Goal: Check status: Check status

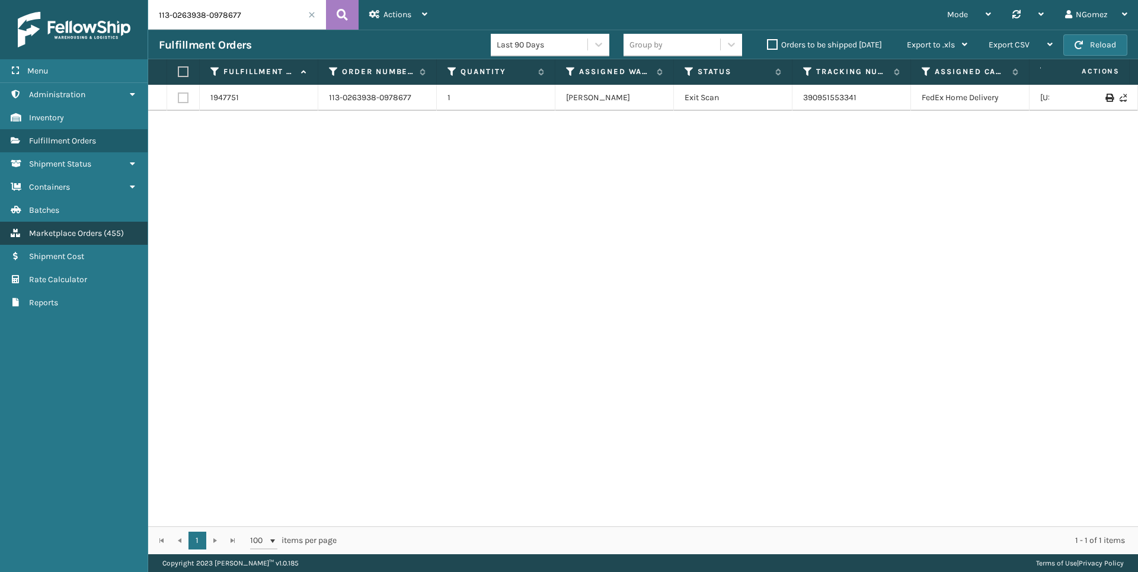
click at [99, 232] on span "Marketplace Orders" at bounding box center [65, 233] width 73 height 10
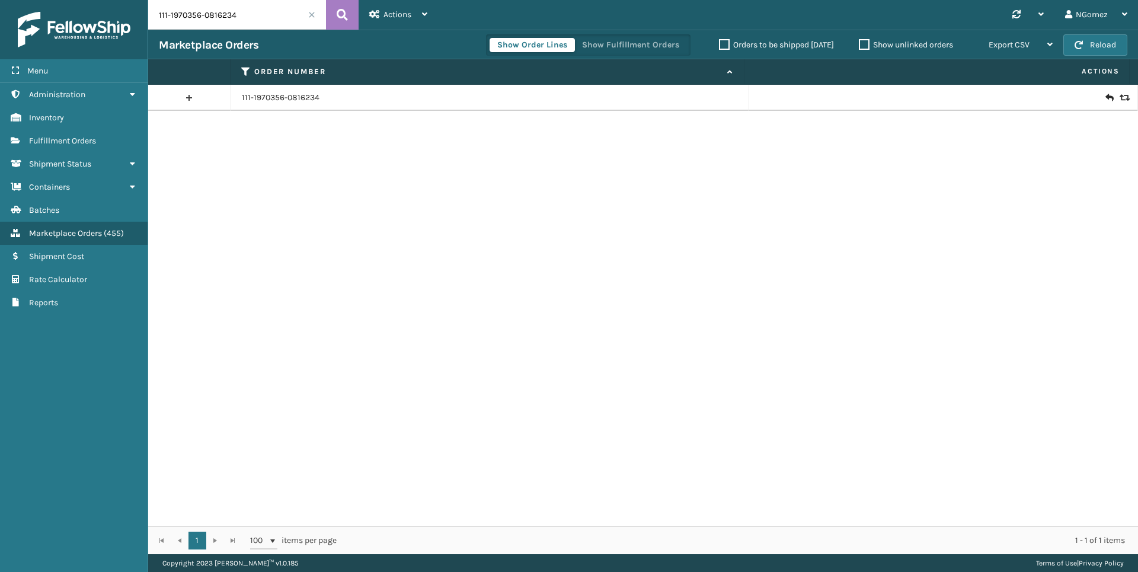
click at [235, 14] on input "111-1970356-0816234" at bounding box center [237, 15] width 178 height 30
click at [236, 14] on input "111-1970356-0816234" at bounding box center [237, 15] width 178 height 30
click at [237, 13] on input "111-1970356-0816234" at bounding box center [237, 15] width 178 height 30
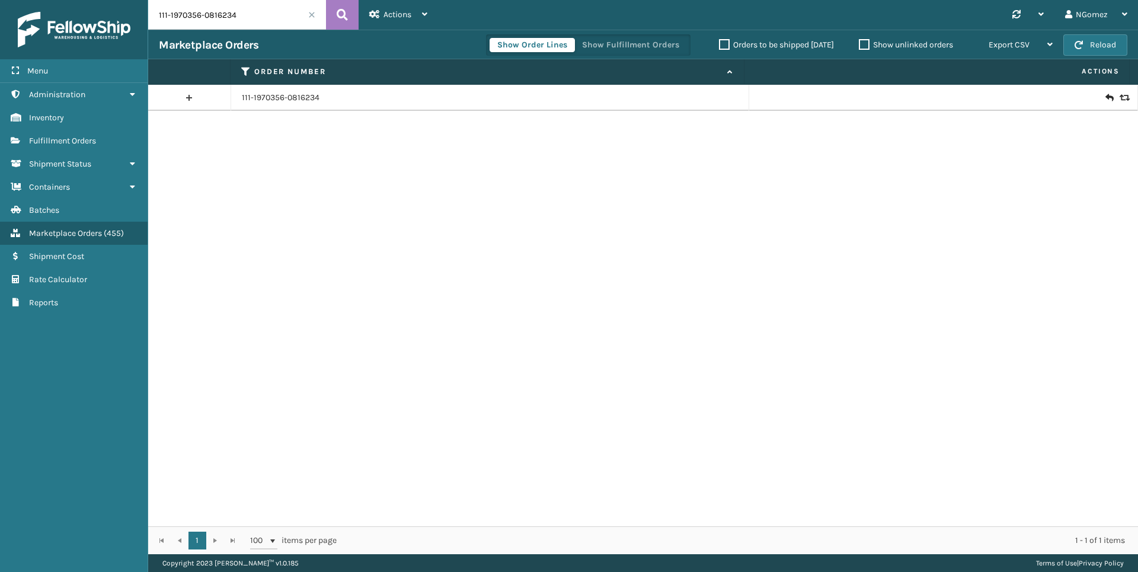
click at [237, 13] on input "111-1970356-0816234" at bounding box center [237, 15] width 178 height 30
paste input "3397"
type input "3397"
click at [1105, 98] on icon at bounding box center [1108, 98] width 7 height 12
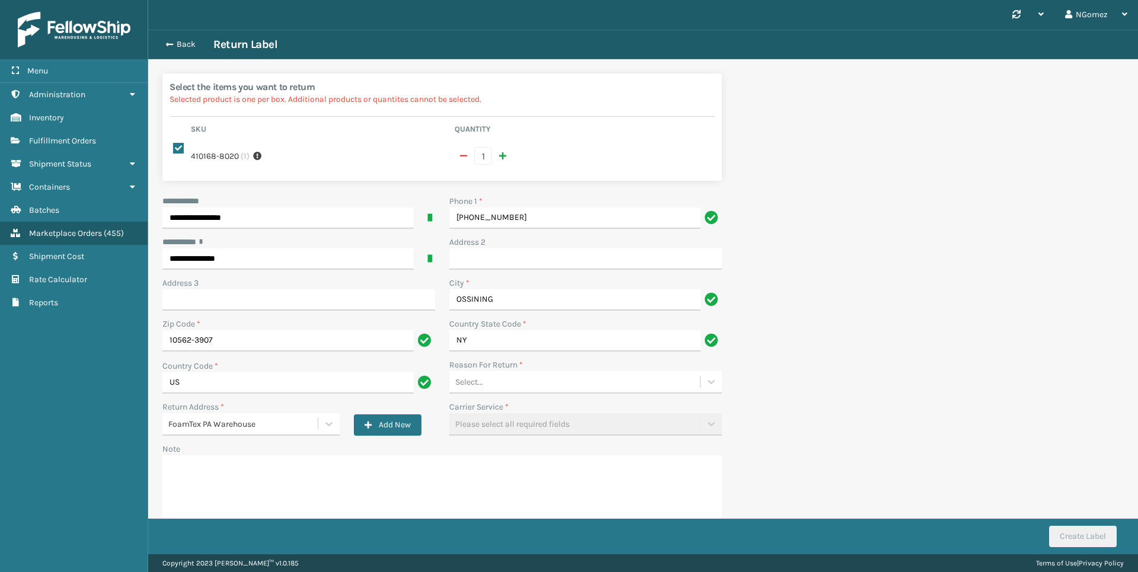
click at [562, 375] on div "Select..." at bounding box center [574, 382] width 251 height 20
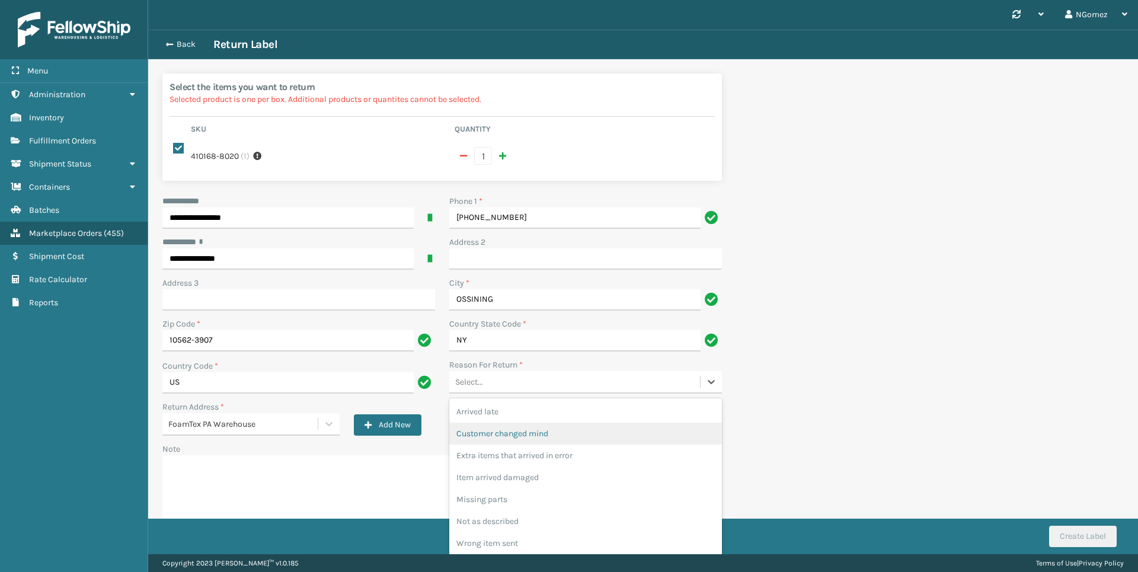
click at [519, 438] on div "Customer changed mind" at bounding box center [585, 434] width 273 height 22
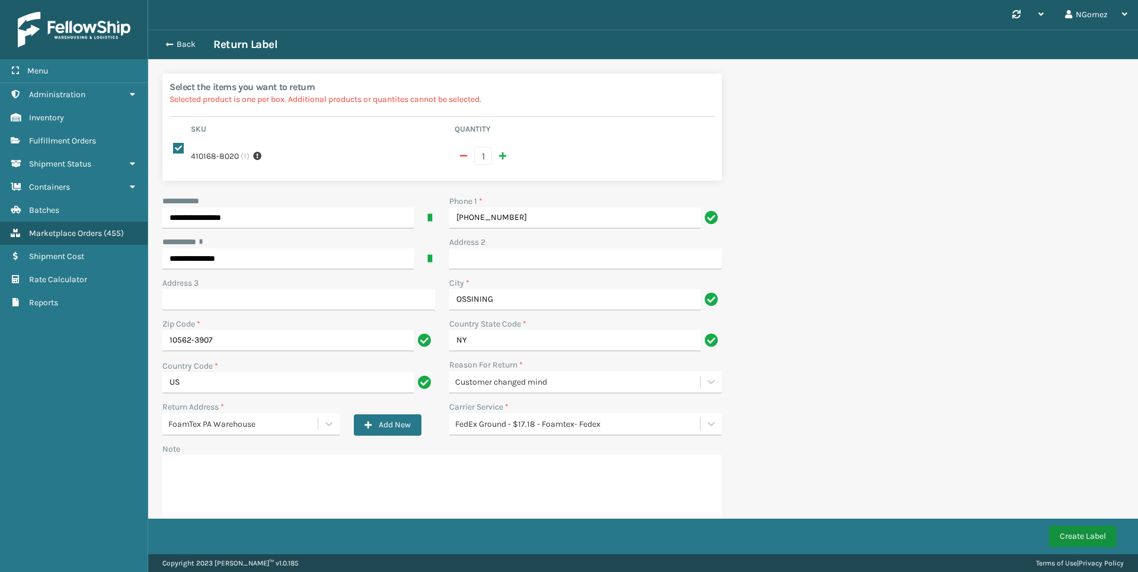
click at [1080, 538] on button "Create Label" at bounding box center [1083, 536] width 68 height 21
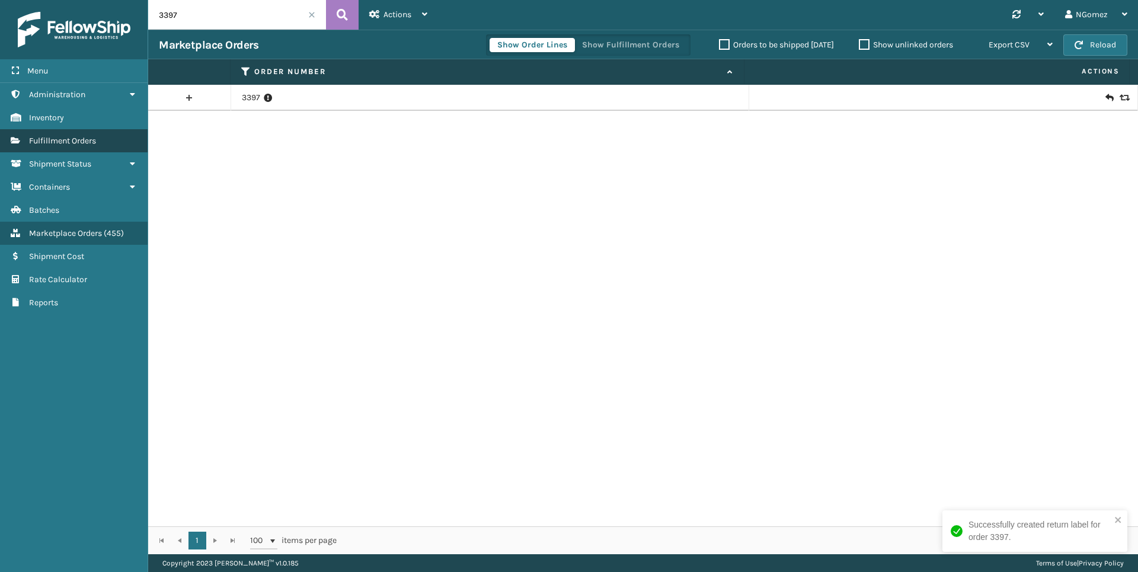
click at [62, 136] on span "Fulfillment Orders" at bounding box center [62, 141] width 67 height 10
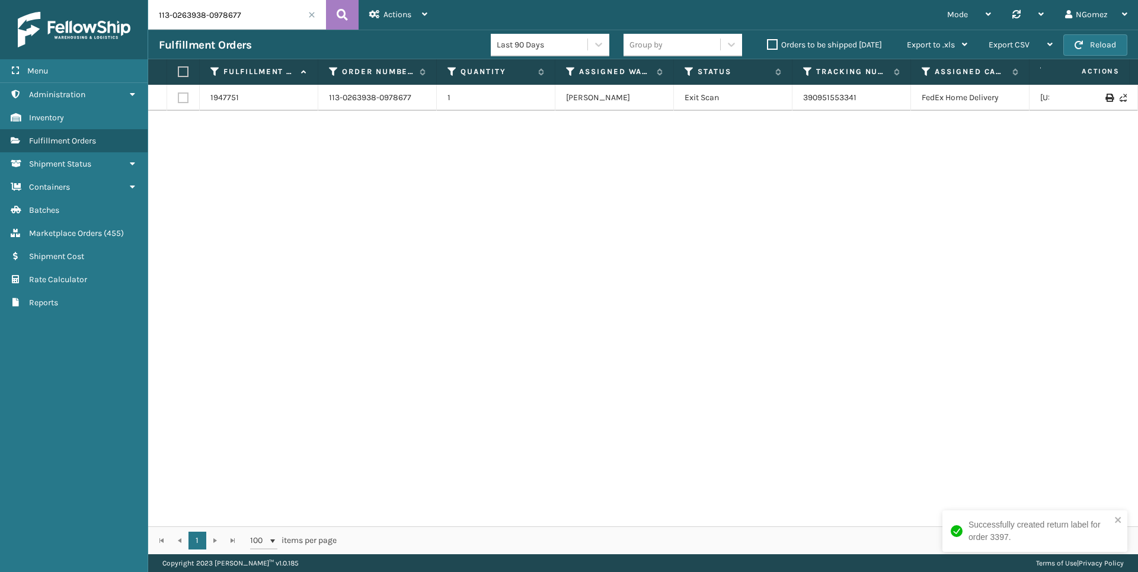
click at [213, 18] on input "113-0263938-0978677" at bounding box center [237, 15] width 178 height 30
click at [212, 18] on input "113-0263938-0978677" at bounding box center [237, 15] width 178 height 30
paste input "114-0224077-7834640"
type input "114-0224077-7834640"
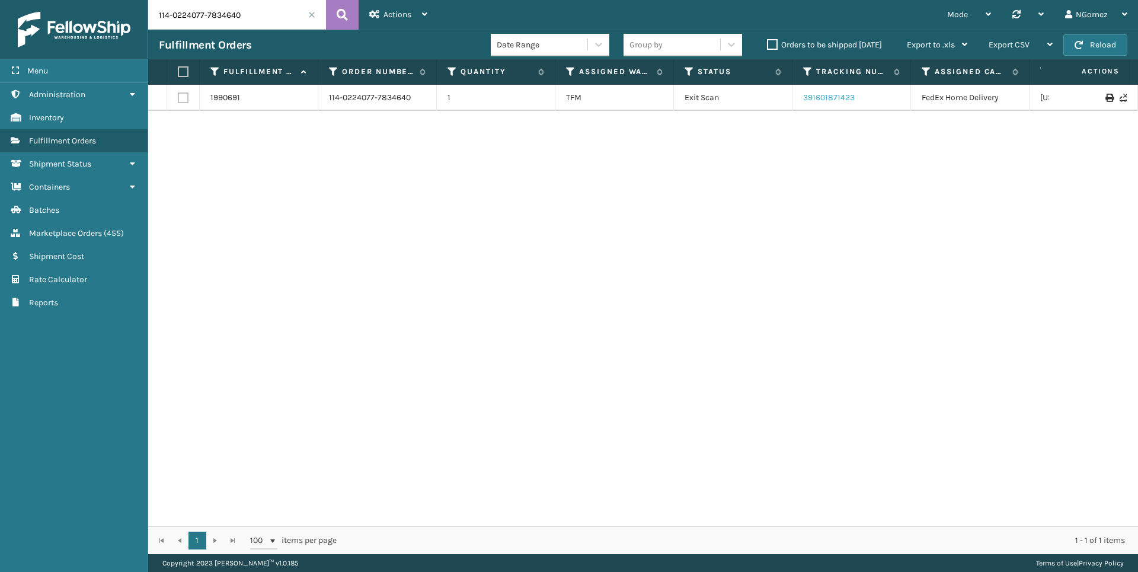
click at [826, 98] on link "391601871423" at bounding box center [829, 97] width 52 height 10
click at [209, 24] on input "114-0224077-7834640" at bounding box center [237, 15] width 178 height 30
paste input "112-9838075-7362630"
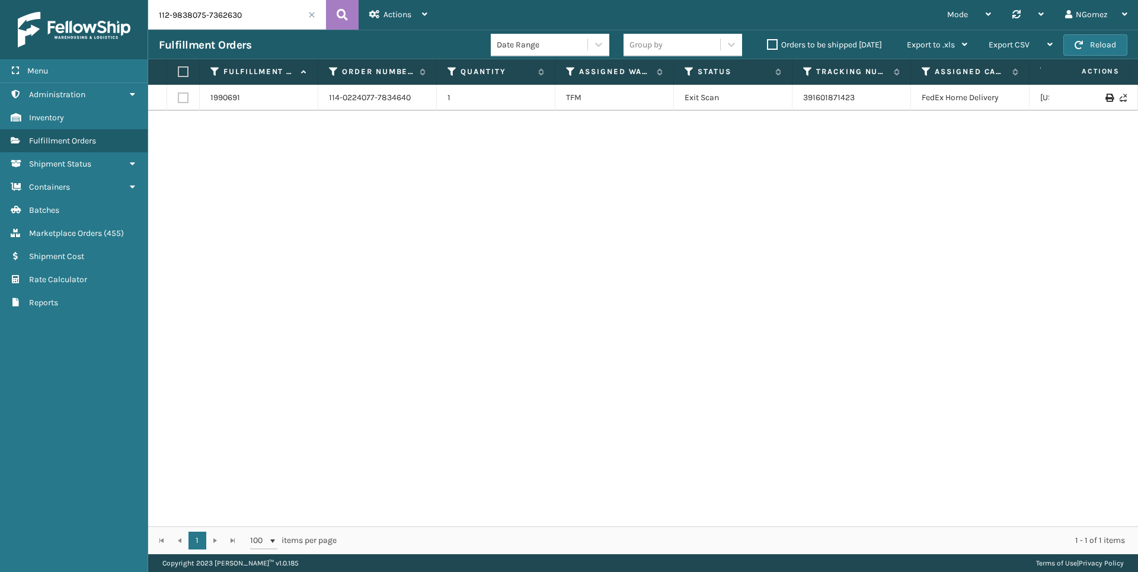
type input "112-9838075-7362630"
click at [816, 95] on link "391768561770" at bounding box center [829, 97] width 52 height 10
click at [197, 9] on input "112-9838075-7362630" at bounding box center [237, 15] width 178 height 30
click at [193, 12] on input "112-9838075-7362630" at bounding box center [237, 15] width 178 height 30
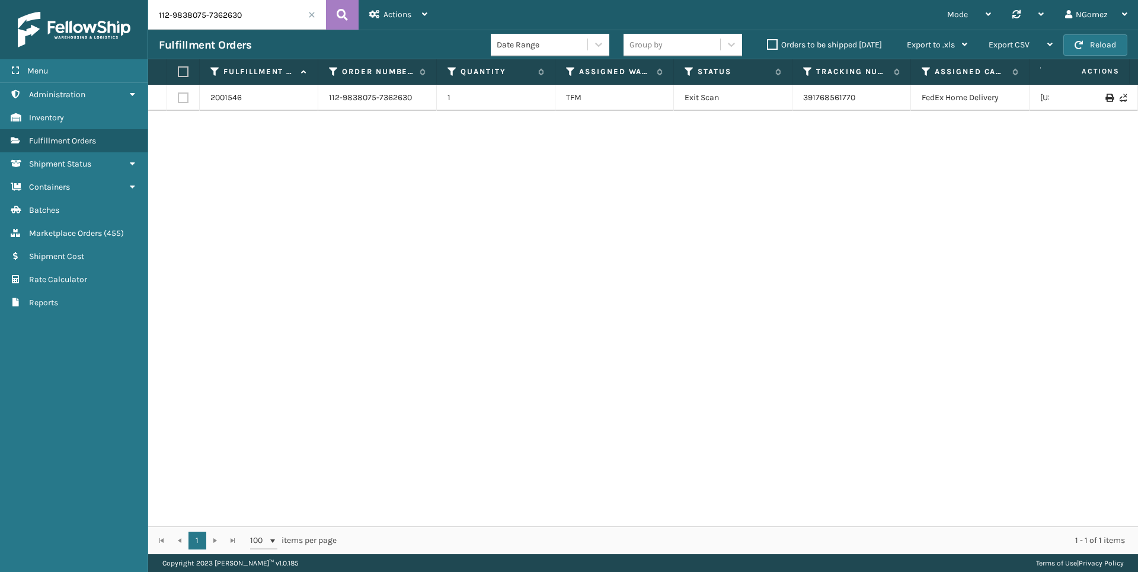
click at [233, 17] on input "112-9838075-7362630" at bounding box center [237, 15] width 178 height 30
paste input "114-7353808-9708239"
type input "114-7353808-9708239"
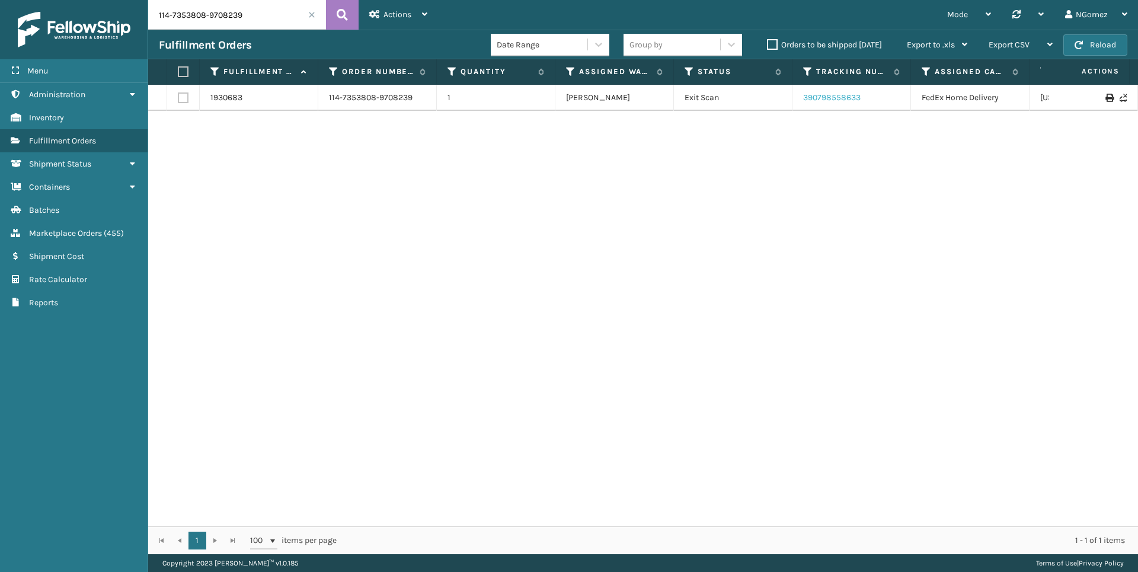
click at [822, 100] on link "390798558633" at bounding box center [831, 97] width 57 height 10
